Goal: Task Accomplishment & Management: Use online tool/utility

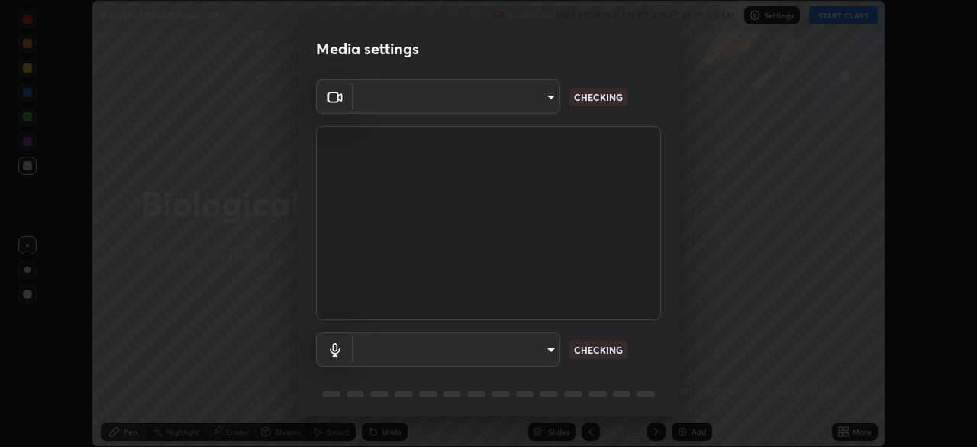
scroll to position [54, 0]
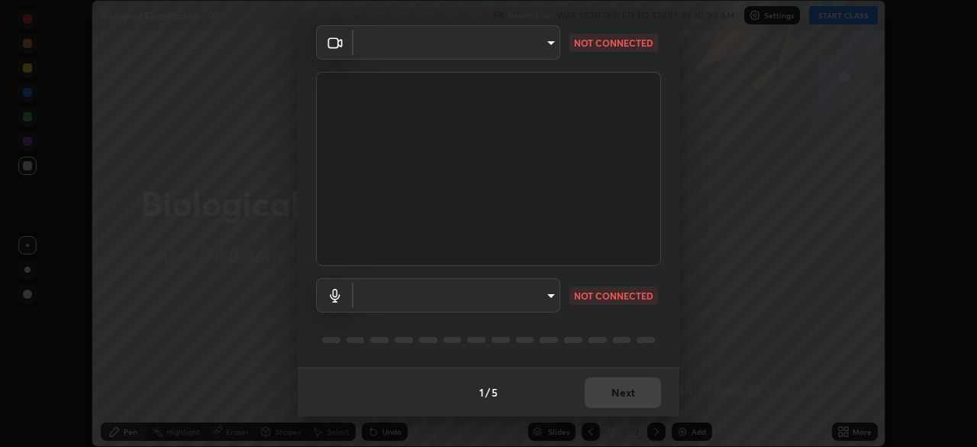
type input "028e6636b9c1bc203e9b8b979946ed412555754adccde9980a10a4eaffcc1ffb"
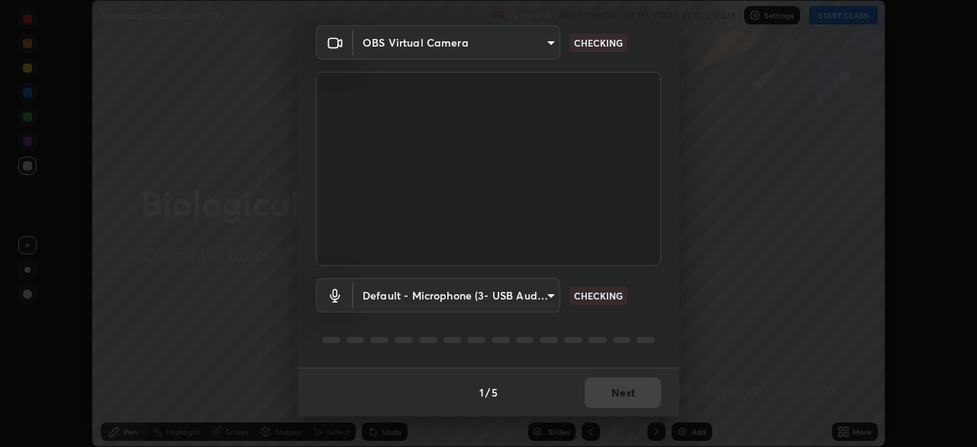
click at [550, 293] on body "Erase all Biological Classification - 07 Recording WAS SCHEDULED TO START AT 10…" at bounding box center [488, 223] width 977 height 447
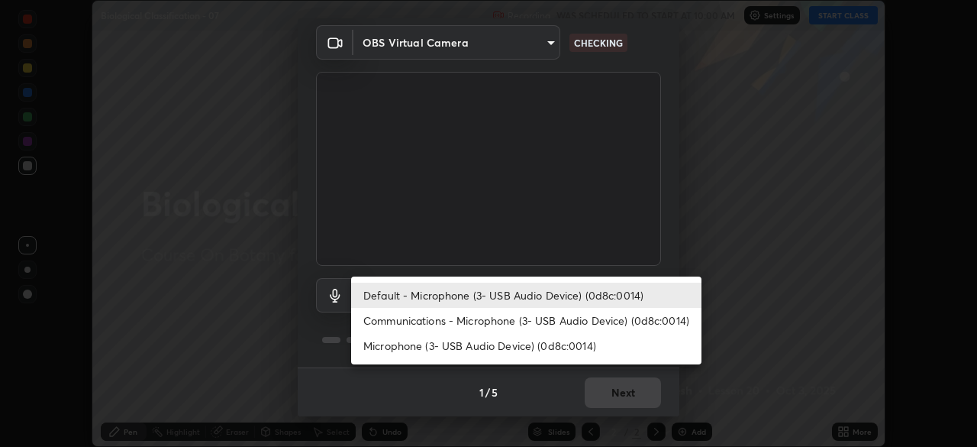
click at [544, 316] on li "Communications - Microphone (3- USB Audio Device) (0d8c:0014)" at bounding box center [526, 320] width 351 height 25
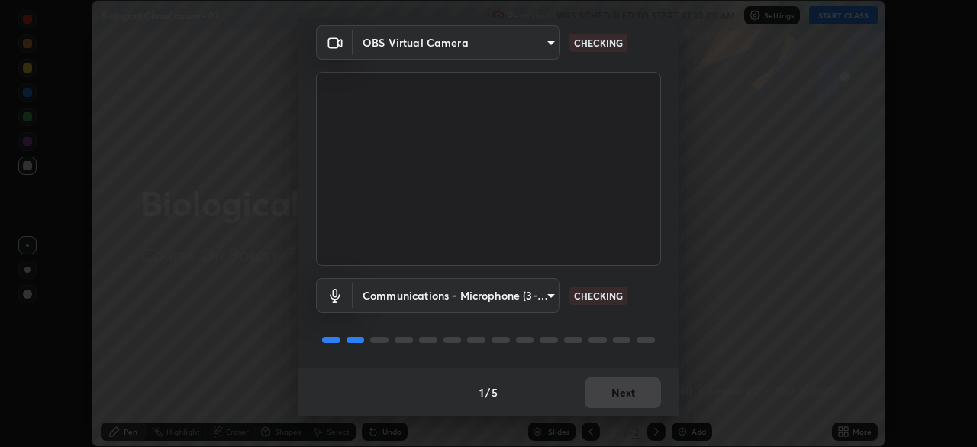
click at [551, 296] on body "Erase all Biological Classification - 07 Recording WAS SCHEDULED TO START AT 10…" at bounding box center [488, 223] width 977 height 447
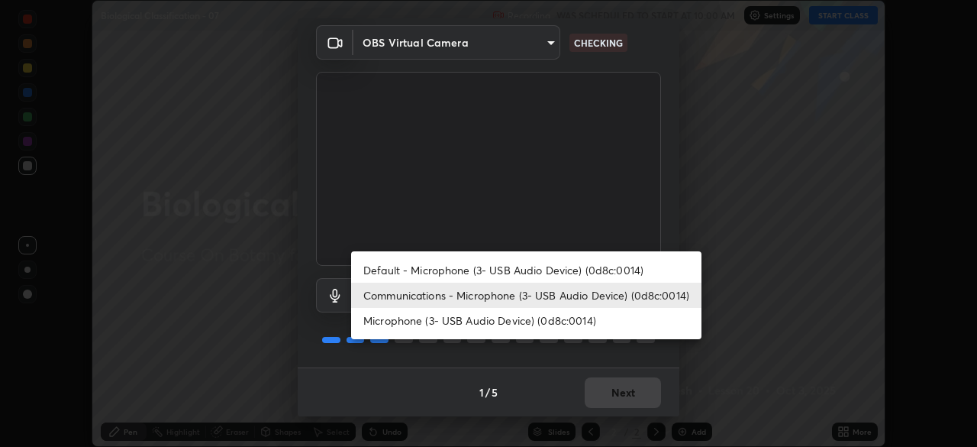
click at [534, 268] on li "Default - Microphone (3- USB Audio Device) (0d8c:0014)" at bounding box center [526, 269] width 351 height 25
type input "default"
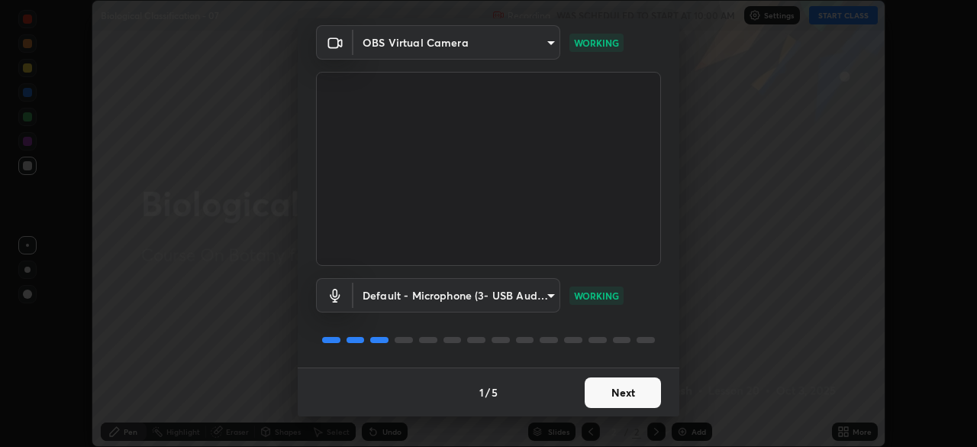
click at [622, 387] on button "Next" at bounding box center [623, 392] width 76 height 31
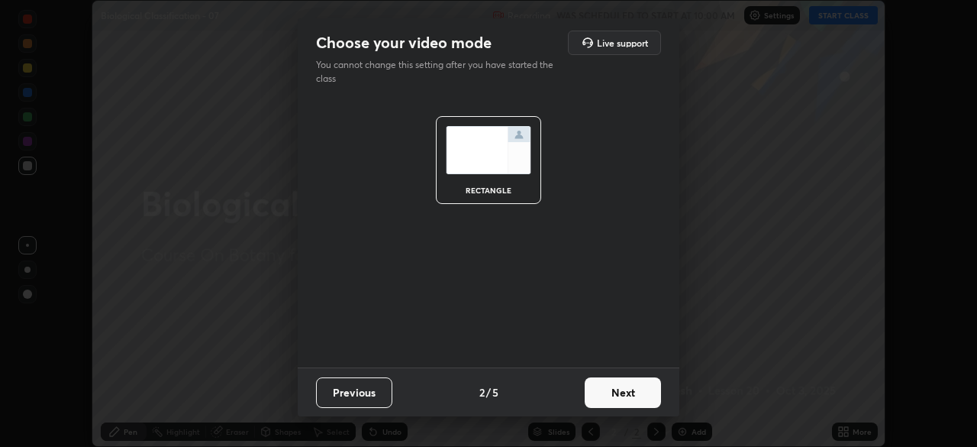
click at [622, 389] on button "Next" at bounding box center [623, 392] width 76 height 31
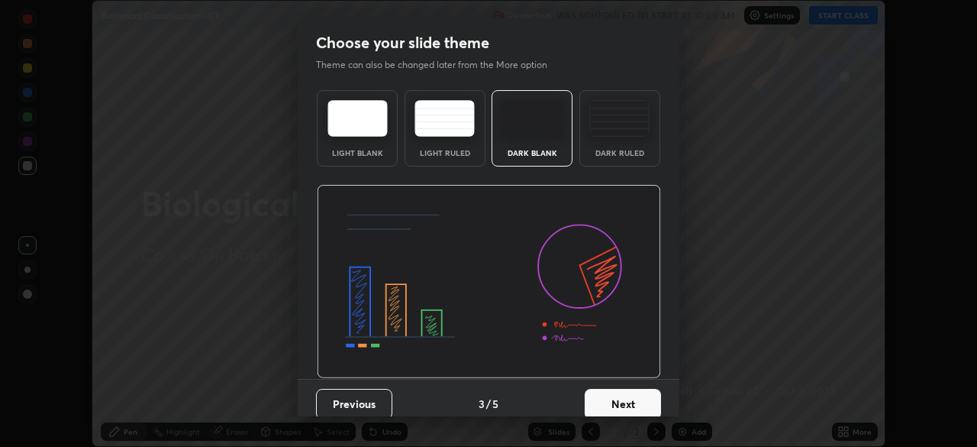
click at [617, 399] on button "Next" at bounding box center [623, 404] width 76 height 31
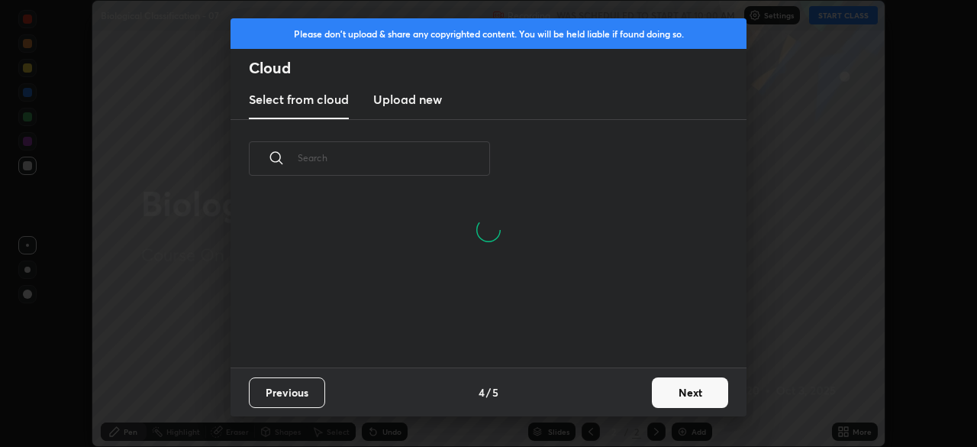
click at [680, 392] on button "Next" at bounding box center [690, 392] width 76 height 31
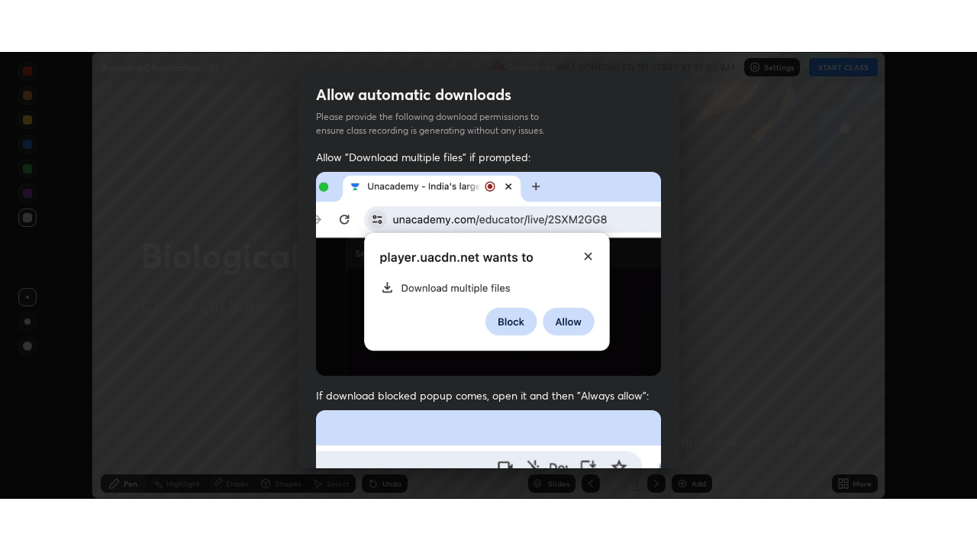
scroll to position [366, 0]
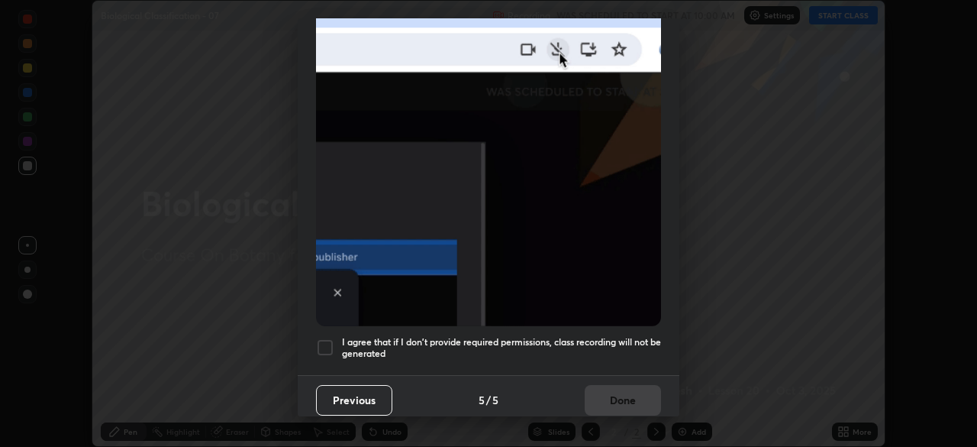
click at [323, 338] on div at bounding box center [325, 347] width 18 height 18
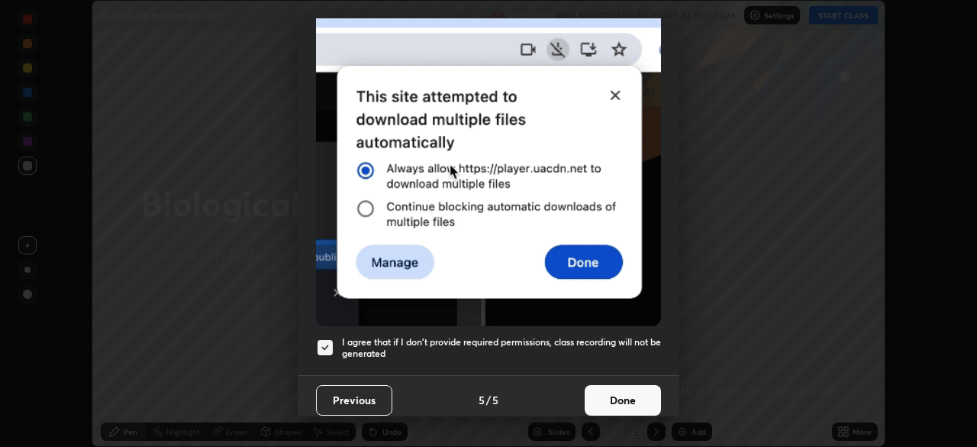
click at [614, 389] on button "Done" at bounding box center [623, 400] width 76 height 31
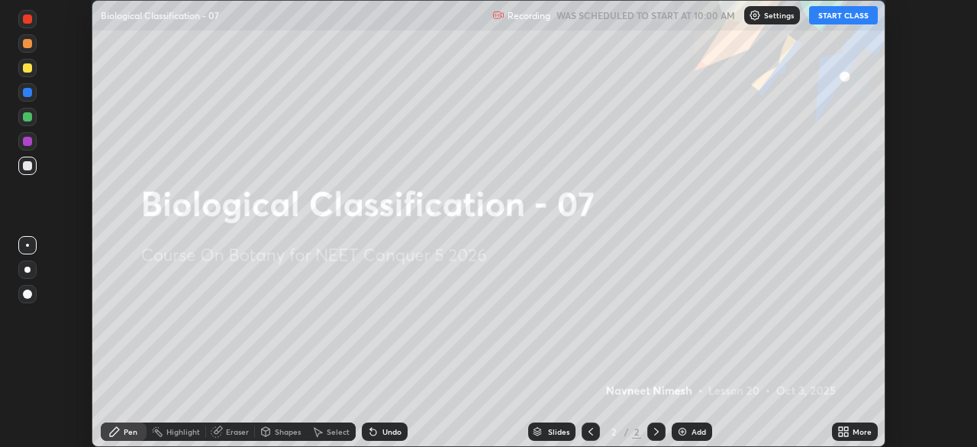
click at [846, 425] on icon at bounding box center [844, 431] width 12 height 12
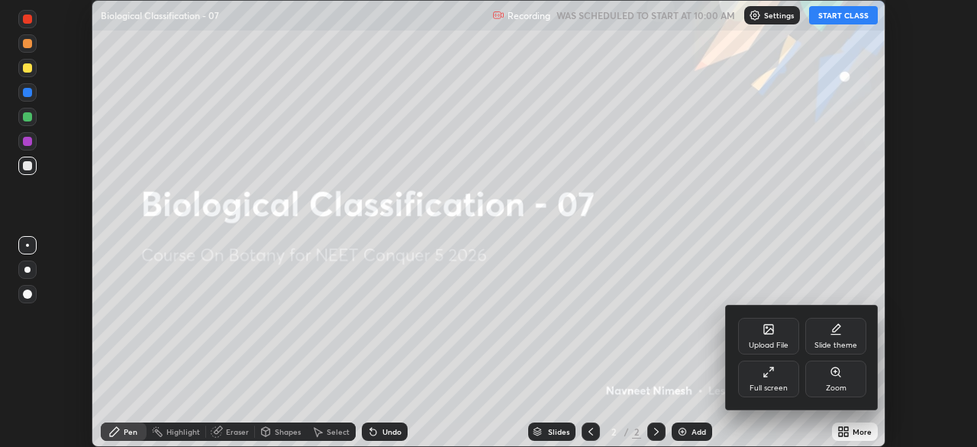
click at [767, 371] on icon at bounding box center [769, 372] width 12 height 12
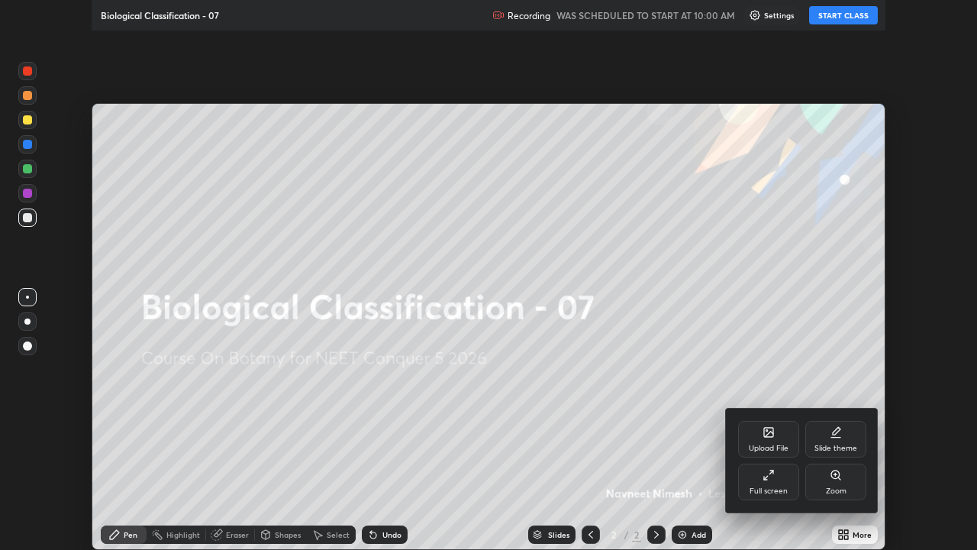
scroll to position [550, 977]
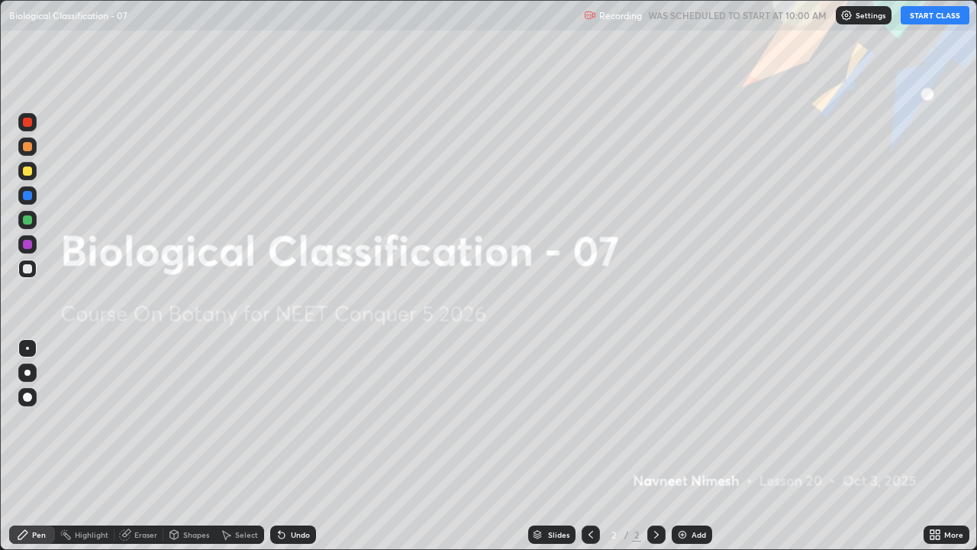
click at [931, 17] on button "START CLASS" at bounding box center [935, 15] width 69 height 18
click at [692, 446] on div "Add" at bounding box center [699, 535] width 15 height 8
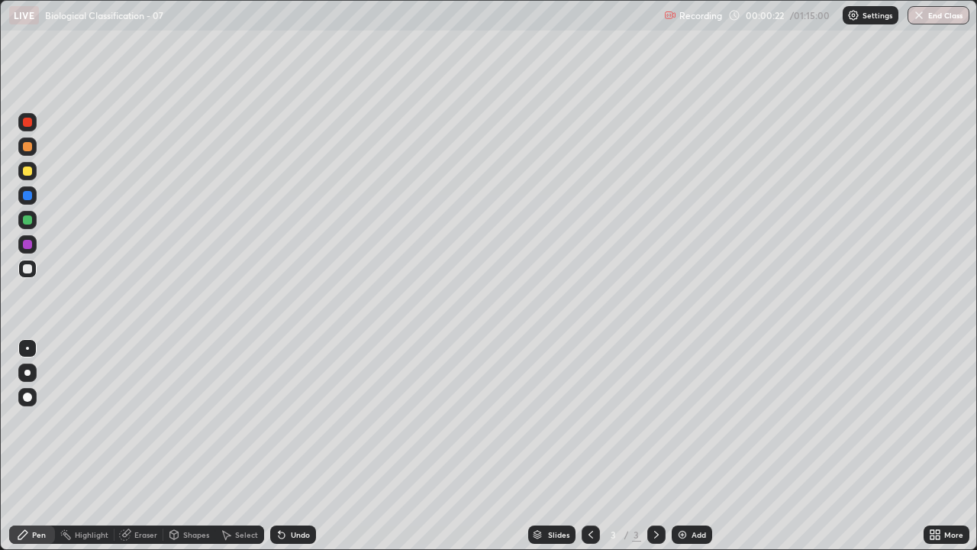
click at [31, 394] on div at bounding box center [27, 397] width 18 height 18
click at [29, 172] on div at bounding box center [27, 170] width 9 height 9
click at [33, 264] on div at bounding box center [27, 269] width 18 height 18
click at [26, 146] on div at bounding box center [27, 146] width 9 height 9
click at [27, 244] on div at bounding box center [27, 244] width 9 height 9
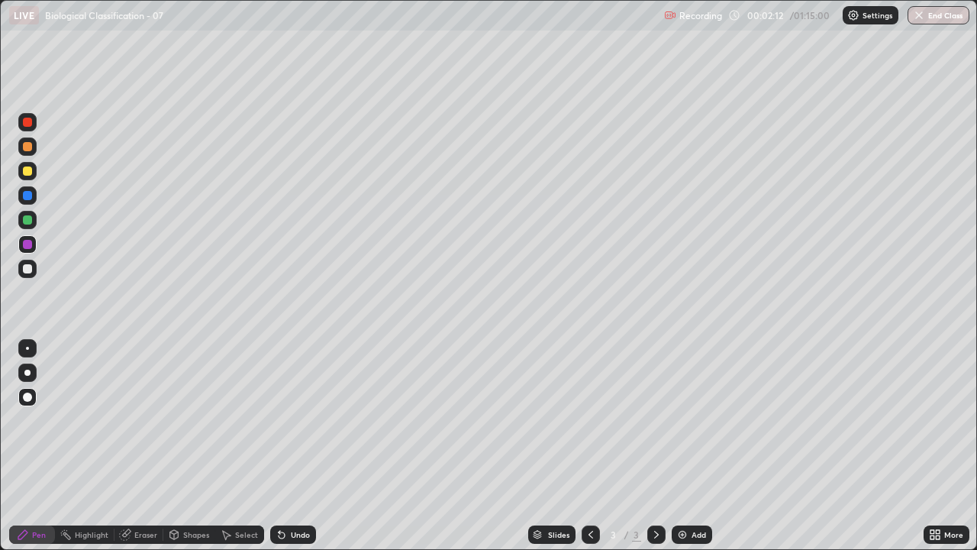
click at [31, 389] on div at bounding box center [27, 397] width 18 height 18
click at [283, 446] on div "Undo" at bounding box center [293, 534] width 46 height 18
click at [34, 264] on div at bounding box center [27, 269] width 18 height 18
click at [30, 145] on div at bounding box center [27, 146] width 9 height 9
click at [34, 241] on div at bounding box center [27, 244] width 18 height 18
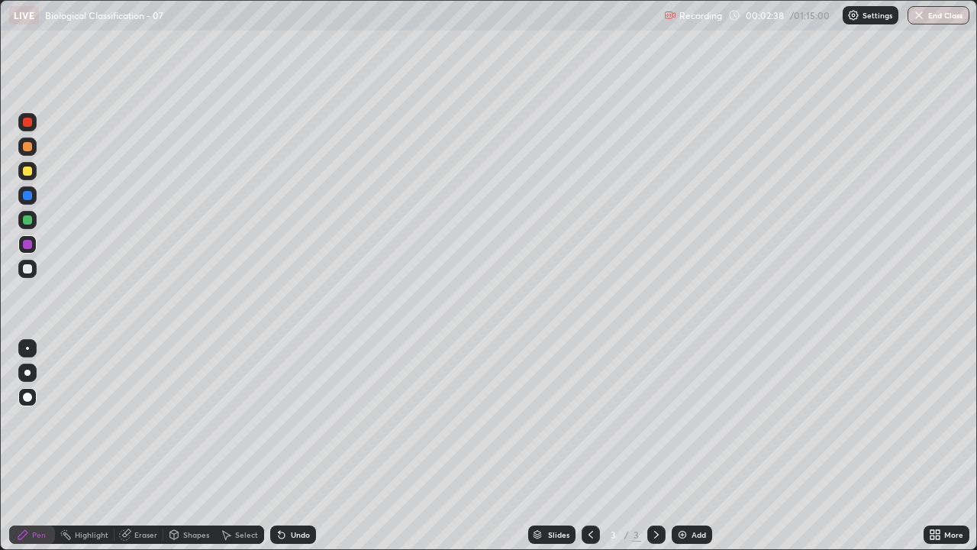
click at [35, 265] on div at bounding box center [27, 269] width 18 height 18
click at [30, 148] on div at bounding box center [27, 146] width 9 height 9
click at [28, 242] on div at bounding box center [27, 244] width 9 height 9
click at [30, 147] on div at bounding box center [27, 146] width 9 height 9
click at [27, 168] on div at bounding box center [27, 170] width 9 height 9
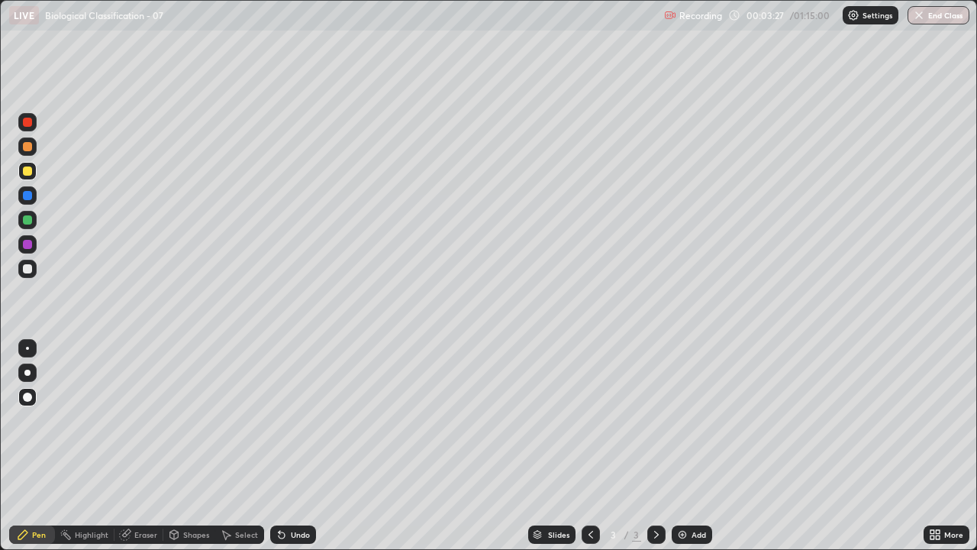
click at [34, 265] on div at bounding box center [27, 269] width 18 height 18
click at [283, 446] on div "Undo" at bounding box center [293, 534] width 46 height 18
click at [286, 446] on div "Undo" at bounding box center [290, 534] width 52 height 31
click at [25, 148] on div at bounding box center [27, 146] width 9 height 9
click at [276, 446] on icon at bounding box center [282, 534] width 12 height 12
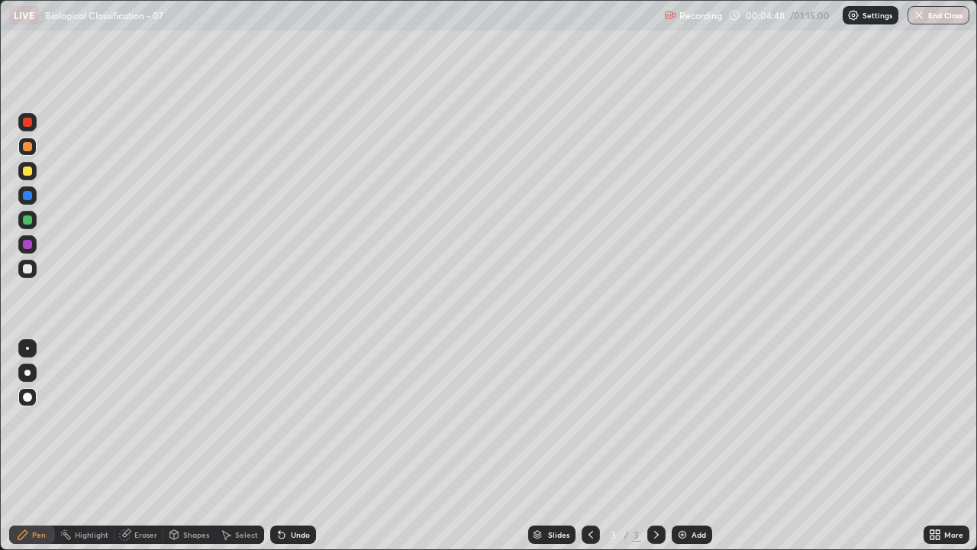
click at [31, 240] on div at bounding box center [27, 244] width 18 height 18
click at [279, 446] on icon at bounding box center [282, 535] width 6 height 6
click at [35, 267] on div at bounding box center [27, 269] width 18 height 18
click at [31, 146] on div at bounding box center [27, 146] width 9 height 9
click at [30, 244] on div at bounding box center [27, 244] width 9 height 9
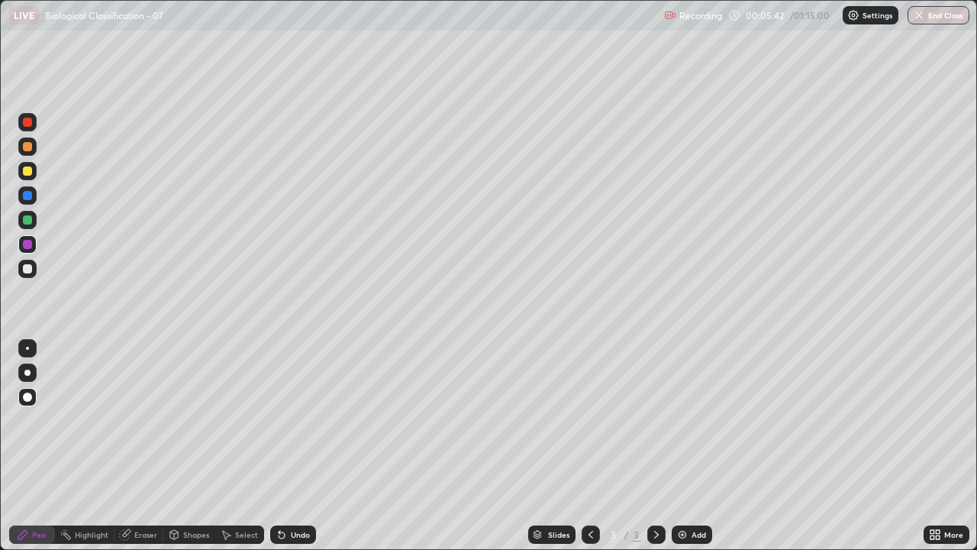
click at [32, 263] on div at bounding box center [27, 269] width 18 height 18
click at [31, 145] on div at bounding box center [27, 146] width 9 height 9
click at [31, 242] on div at bounding box center [27, 244] width 9 height 9
click at [692, 446] on div "Add" at bounding box center [692, 534] width 40 height 18
click at [33, 168] on div at bounding box center [27, 171] width 18 height 18
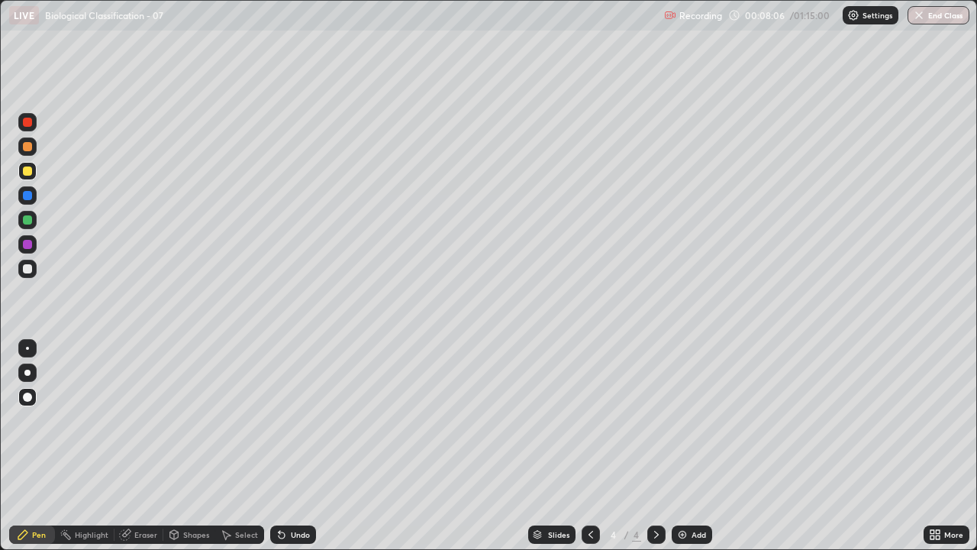
click at [27, 148] on div at bounding box center [27, 146] width 9 height 9
click at [29, 169] on div at bounding box center [27, 170] width 9 height 9
click at [30, 147] on div at bounding box center [27, 146] width 9 height 9
click at [279, 446] on icon at bounding box center [282, 535] width 6 height 6
click at [280, 446] on icon at bounding box center [282, 534] width 12 height 12
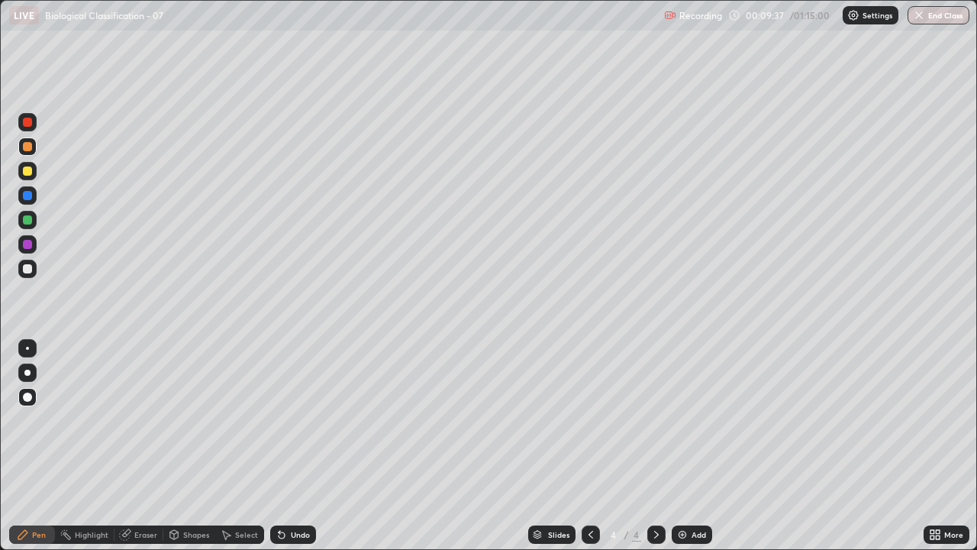
click at [25, 218] on div at bounding box center [27, 219] width 9 height 9
click at [34, 263] on div at bounding box center [27, 269] width 18 height 18
click at [30, 242] on div at bounding box center [27, 244] width 9 height 9
click at [299, 446] on div "Undo" at bounding box center [293, 534] width 46 height 18
click at [34, 263] on div at bounding box center [27, 269] width 18 height 18
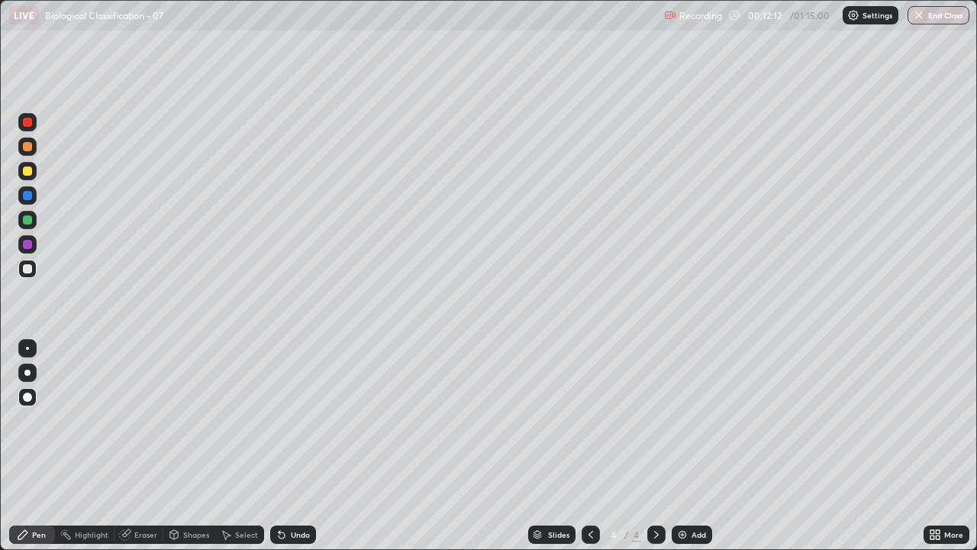
click at [31, 195] on div at bounding box center [27, 195] width 9 height 9
click at [36, 263] on div at bounding box center [27, 269] width 18 height 18
click at [683, 446] on img at bounding box center [683, 534] width 12 height 12
click at [32, 148] on div at bounding box center [27, 146] width 18 height 18
click at [29, 198] on div at bounding box center [27, 195] width 9 height 9
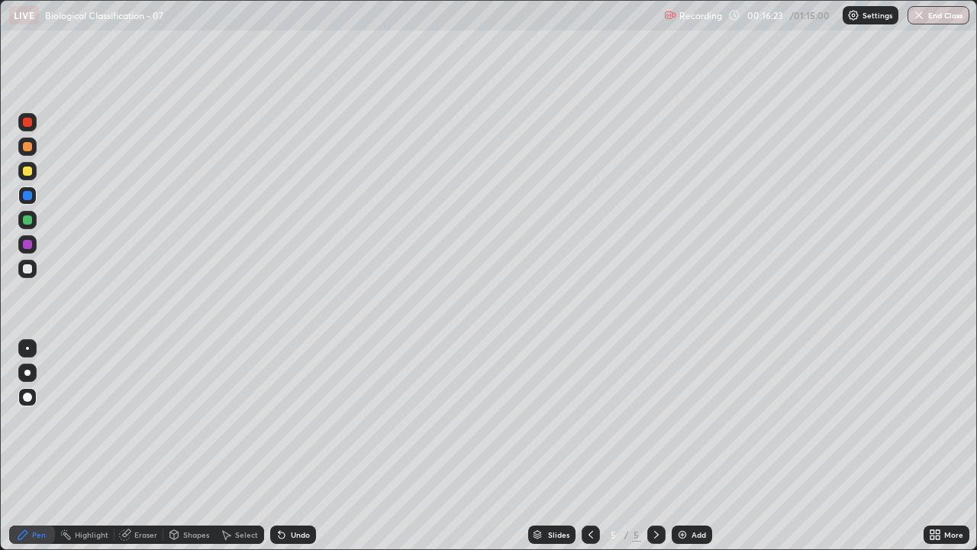
click at [279, 446] on icon at bounding box center [280, 532] width 2 height 2
click at [276, 446] on div "Undo" at bounding box center [293, 534] width 46 height 18
click at [273, 446] on div "Undo" at bounding box center [293, 534] width 46 height 18
click at [32, 266] on div at bounding box center [27, 269] width 18 height 18
click at [34, 192] on div at bounding box center [27, 195] width 18 height 18
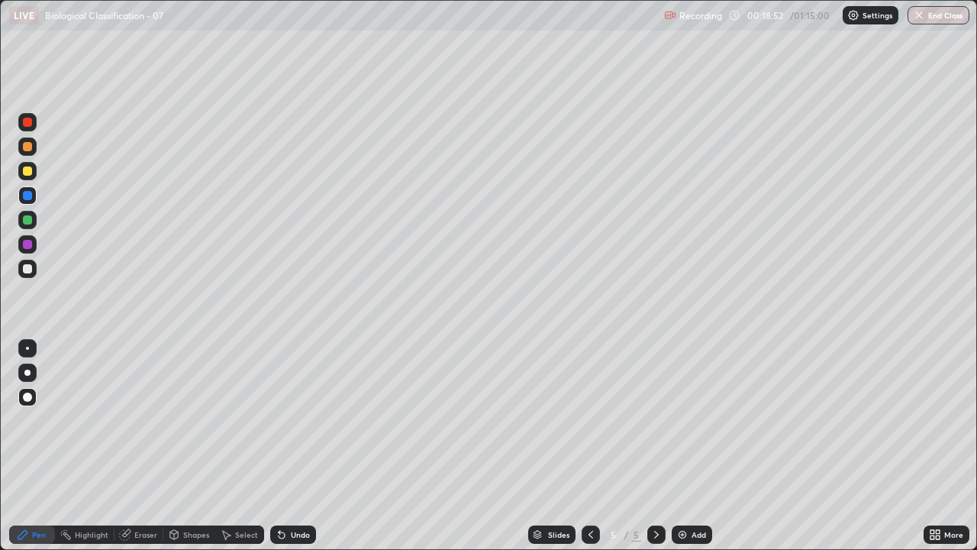
click at [34, 267] on div at bounding box center [27, 269] width 18 height 18
click at [33, 217] on div at bounding box center [27, 220] width 18 height 18
click at [31, 169] on div at bounding box center [27, 170] width 9 height 9
click at [35, 263] on div at bounding box center [27, 269] width 18 height 18
click at [29, 169] on div at bounding box center [27, 170] width 9 height 9
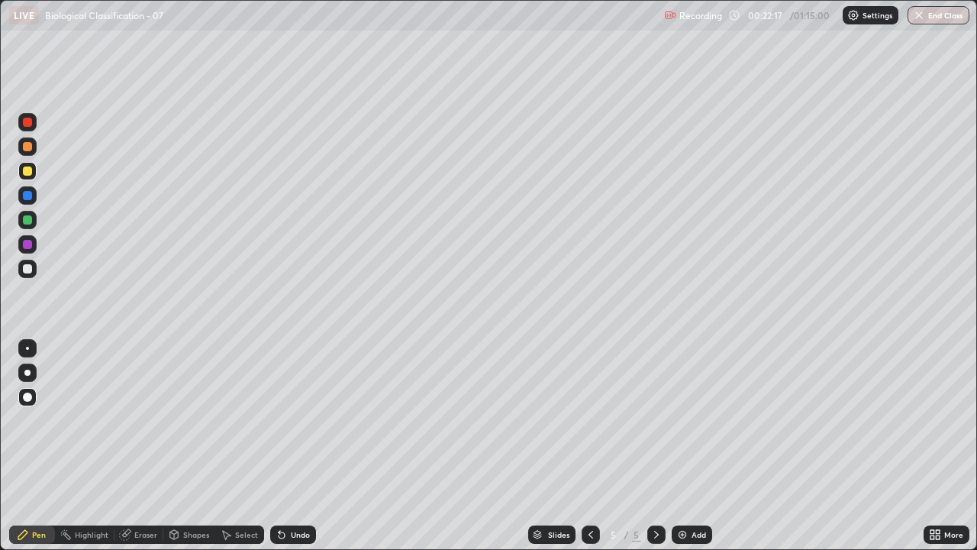
click at [143, 446] on div "Eraser" at bounding box center [145, 535] width 23 height 8
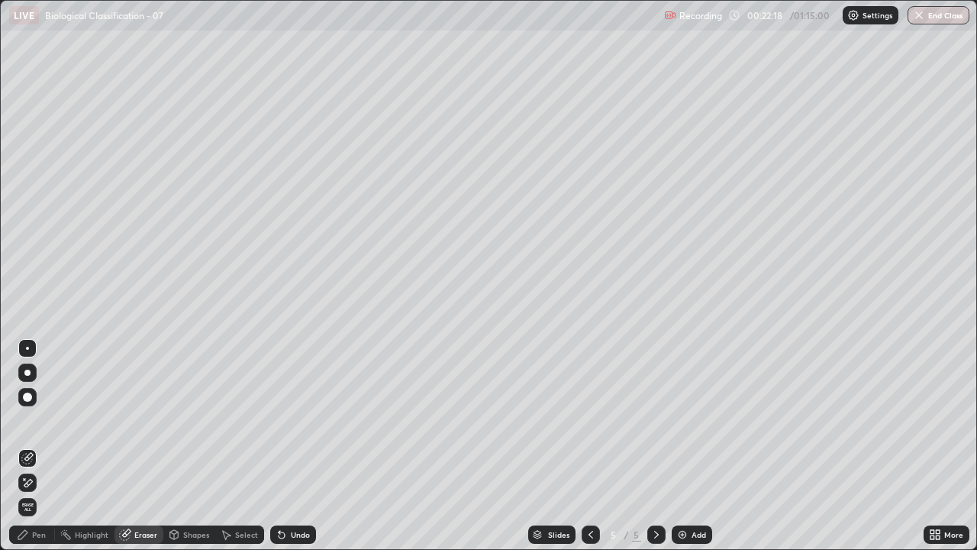
click at [29, 446] on icon at bounding box center [27, 458] width 12 height 12
click at [282, 446] on div "Undo" at bounding box center [293, 534] width 46 height 18
click at [27, 446] on icon at bounding box center [27, 458] width 12 height 12
click at [40, 446] on div "Pen" at bounding box center [32, 534] width 46 height 18
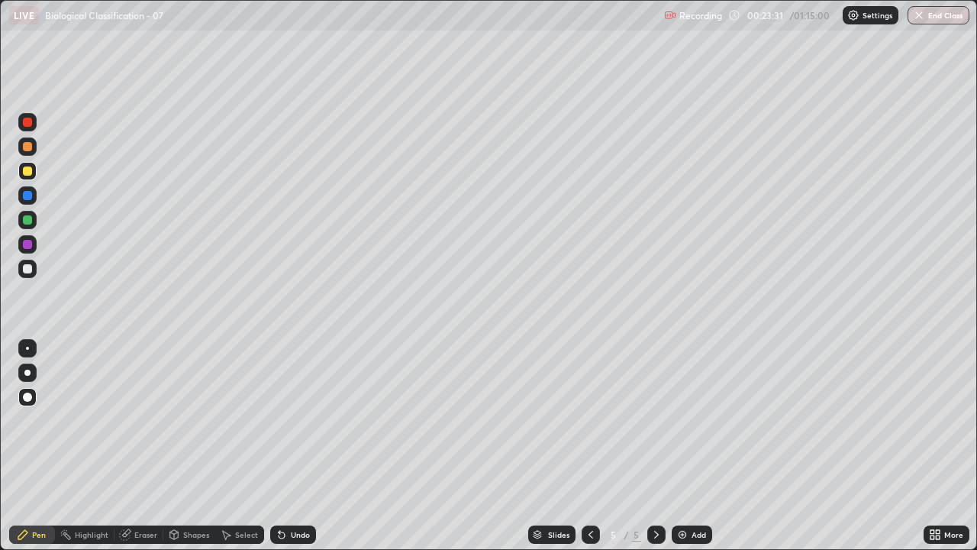
click at [28, 219] on div at bounding box center [27, 219] width 9 height 9
click at [32, 242] on div at bounding box center [27, 244] width 18 height 18
click at [33, 267] on div at bounding box center [27, 269] width 18 height 18
click at [30, 168] on div at bounding box center [27, 170] width 9 height 9
click at [30, 195] on div at bounding box center [27, 195] width 9 height 9
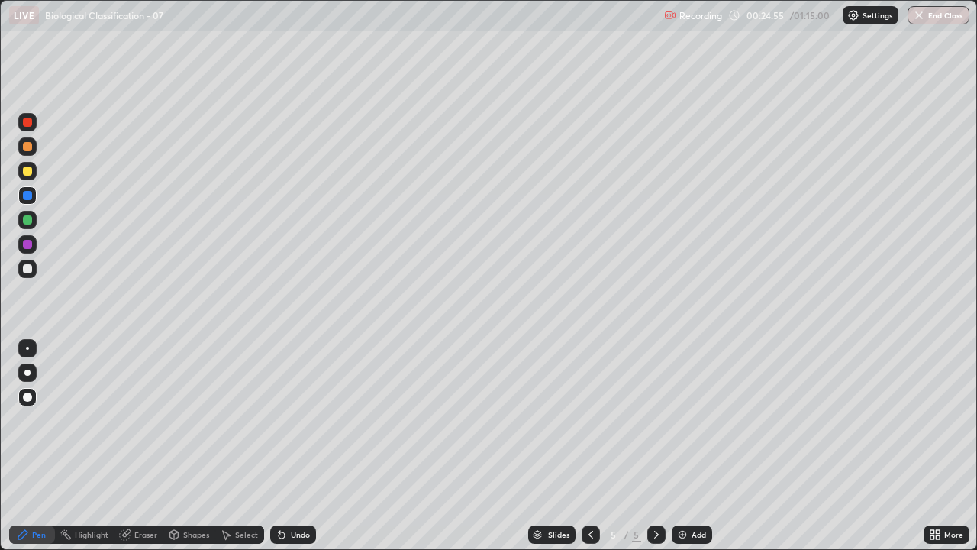
click at [31, 266] on div at bounding box center [27, 268] width 9 height 9
click at [31, 170] on div at bounding box center [27, 170] width 9 height 9
click at [294, 446] on div "Undo" at bounding box center [293, 534] width 46 height 18
click at [31, 218] on div at bounding box center [27, 219] width 9 height 9
click at [26, 244] on div at bounding box center [27, 244] width 9 height 9
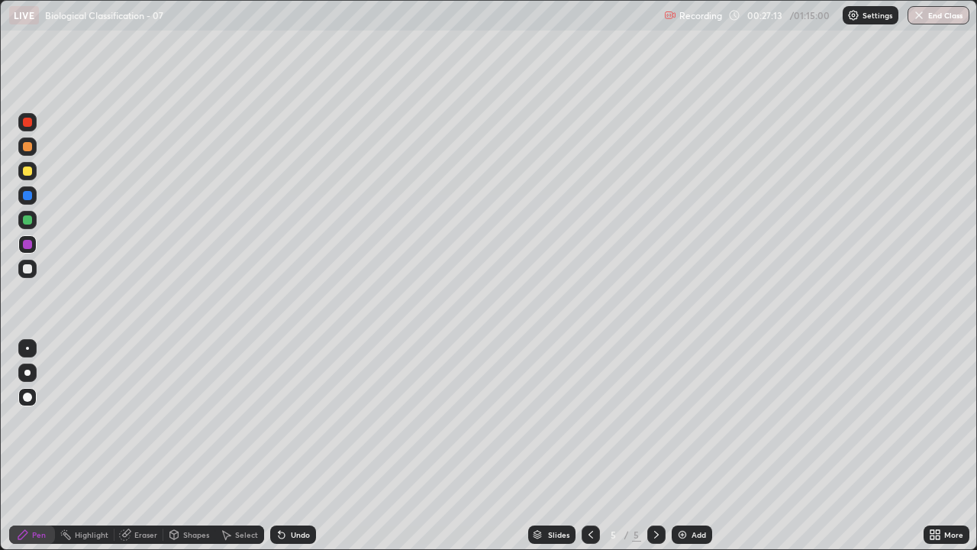
click at [31, 267] on div at bounding box center [27, 268] width 9 height 9
click at [37, 247] on div at bounding box center [27, 244] width 24 height 24
click at [39, 262] on div at bounding box center [27, 269] width 24 height 24
click at [34, 170] on div at bounding box center [27, 171] width 18 height 18
click at [31, 266] on div at bounding box center [27, 268] width 9 height 9
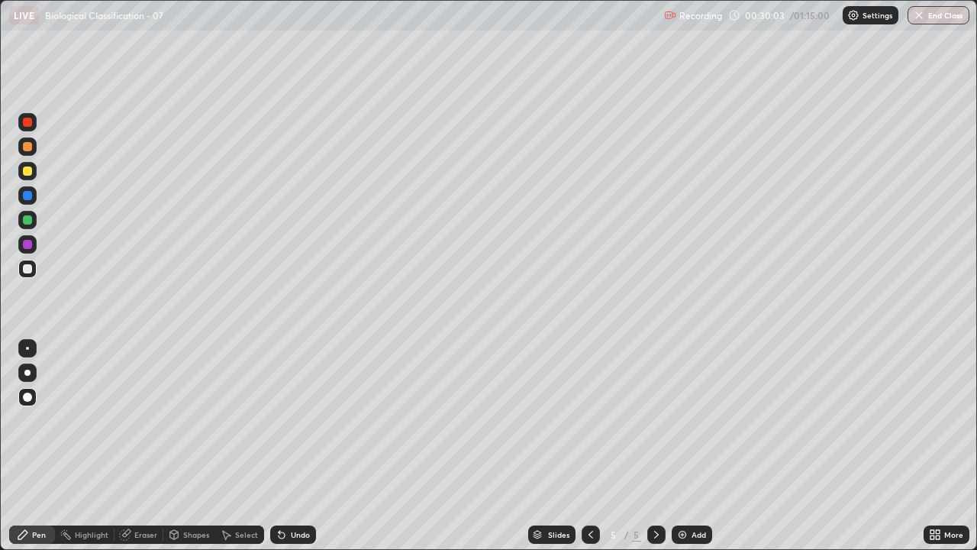
click at [685, 446] on img at bounding box center [683, 534] width 12 height 12
click at [27, 193] on div at bounding box center [27, 195] width 9 height 9
click at [38, 264] on div at bounding box center [27, 269] width 24 height 24
click at [283, 446] on div "Undo" at bounding box center [293, 534] width 46 height 18
click at [282, 446] on div "Undo" at bounding box center [293, 534] width 46 height 18
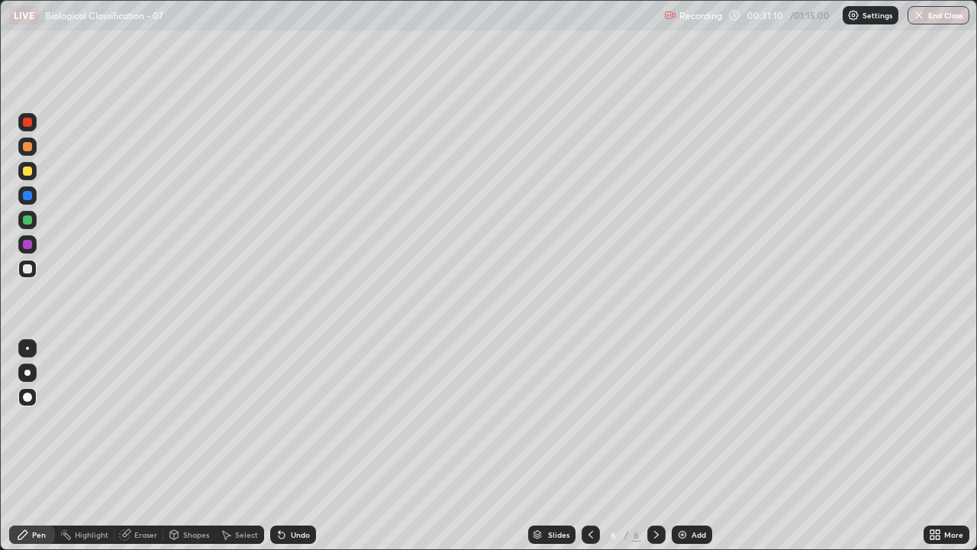
click at [27, 243] on div at bounding box center [27, 244] width 9 height 9
click at [37, 267] on div at bounding box center [27, 269] width 24 height 24
click at [28, 247] on div at bounding box center [27, 244] width 9 height 9
click at [34, 266] on div at bounding box center [27, 269] width 18 height 18
click at [25, 145] on div at bounding box center [27, 146] width 9 height 9
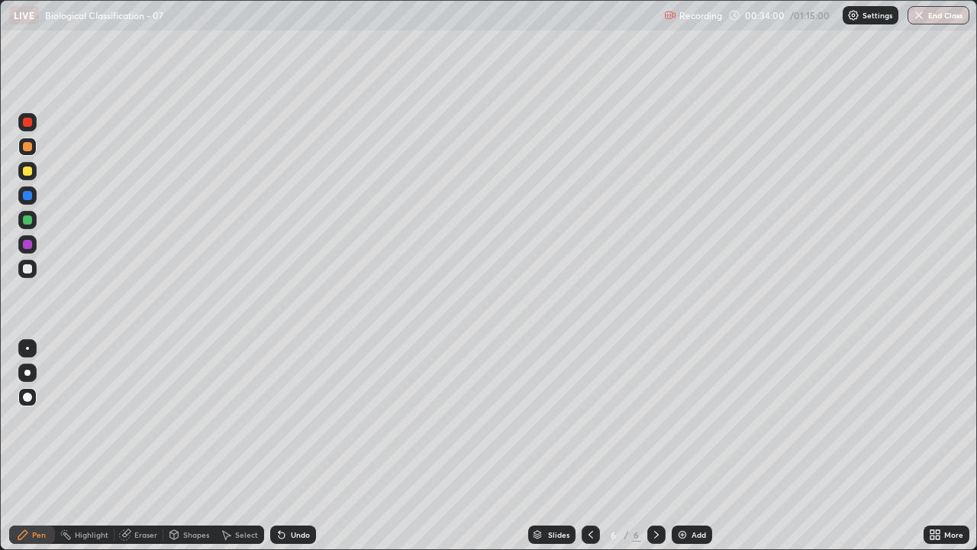
click at [29, 172] on div at bounding box center [27, 170] width 9 height 9
click at [30, 266] on div at bounding box center [27, 268] width 9 height 9
click at [590, 446] on icon at bounding box center [591, 534] width 12 height 12
click at [588, 446] on div at bounding box center [591, 534] width 18 height 18
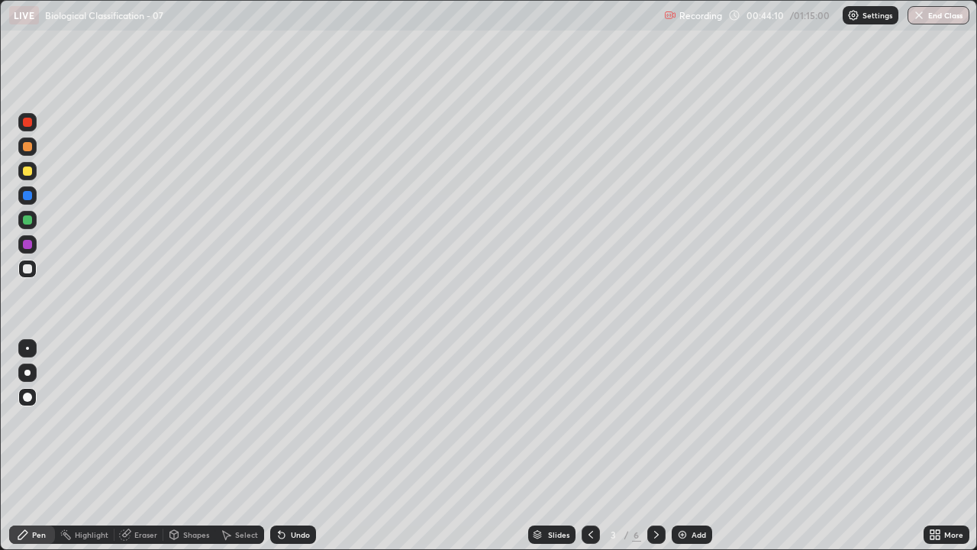
click at [591, 446] on icon at bounding box center [591, 535] width 5 height 8
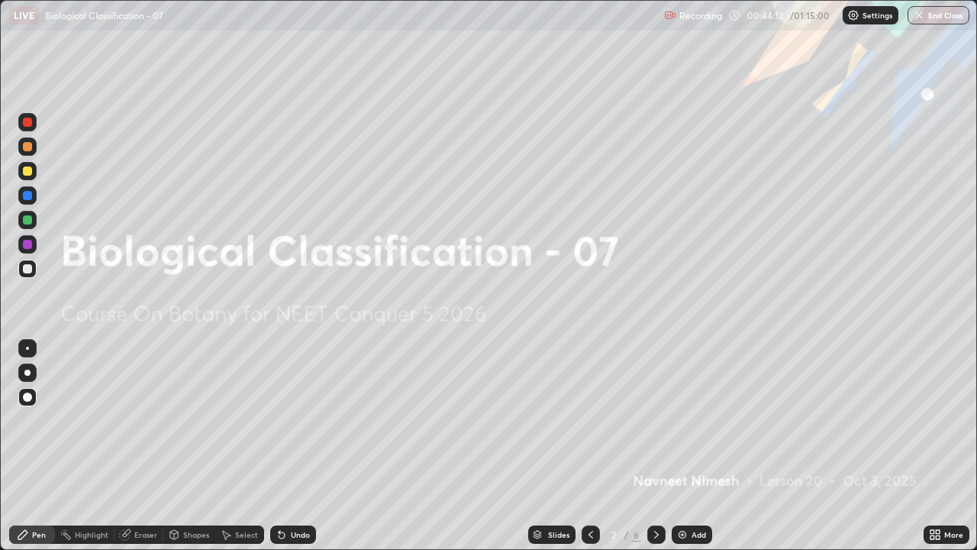
click at [655, 446] on icon at bounding box center [657, 534] width 12 height 12
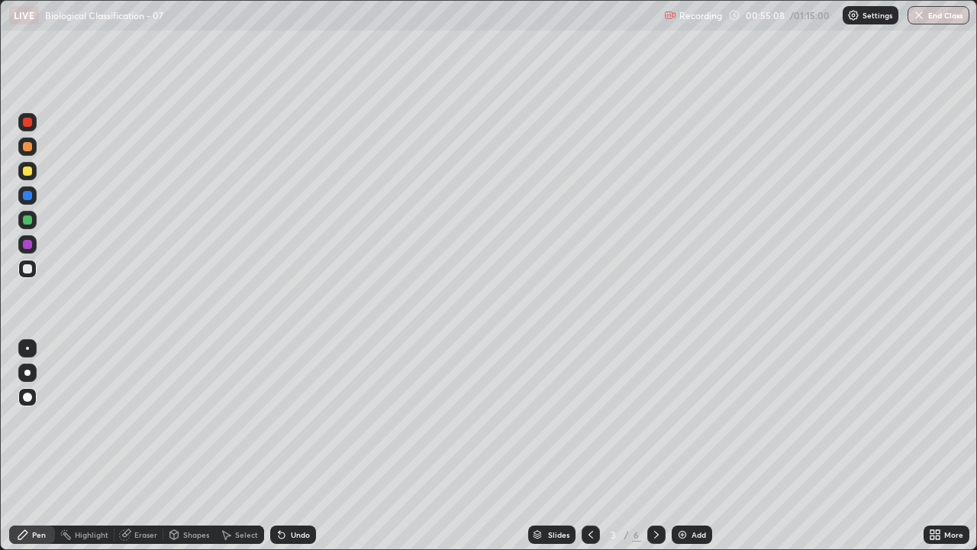
click at [935, 13] on button "End Class" at bounding box center [939, 15] width 62 height 18
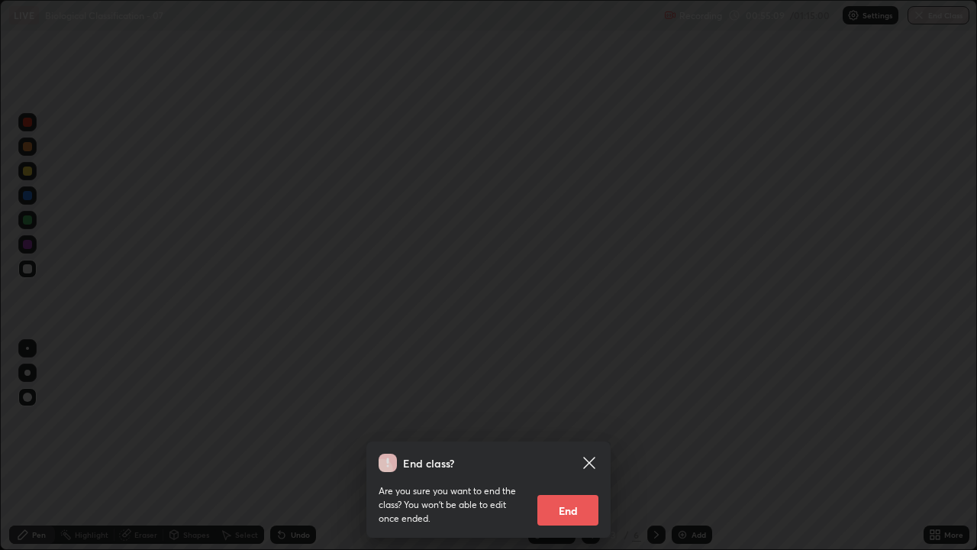
click at [575, 446] on button "End" at bounding box center [568, 510] width 61 height 31
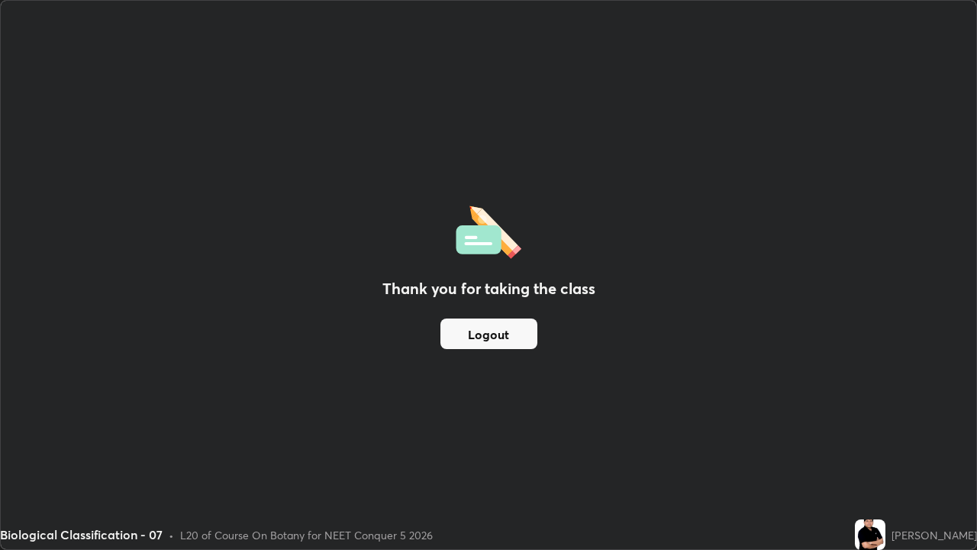
click at [529, 328] on button "Logout" at bounding box center [489, 333] width 97 height 31
